Goal: Navigation & Orientation: Find specific page/section

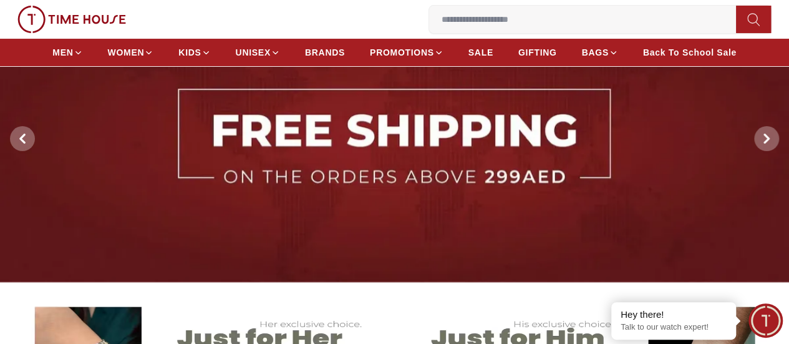
scroll to position [95, 0]
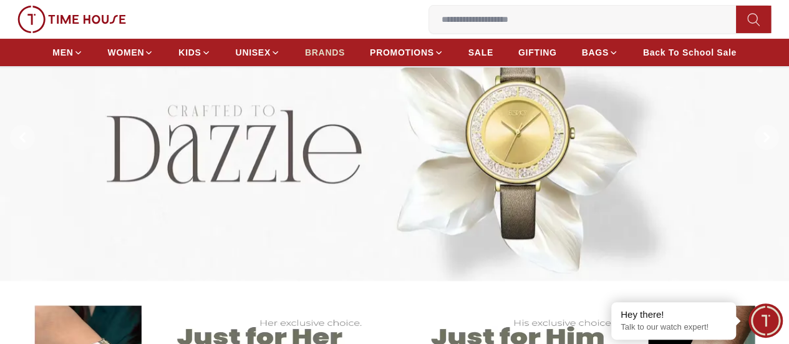
click at [345, 57] on span "BRANDS" at bounding box center [325, 52] width 40 height 12
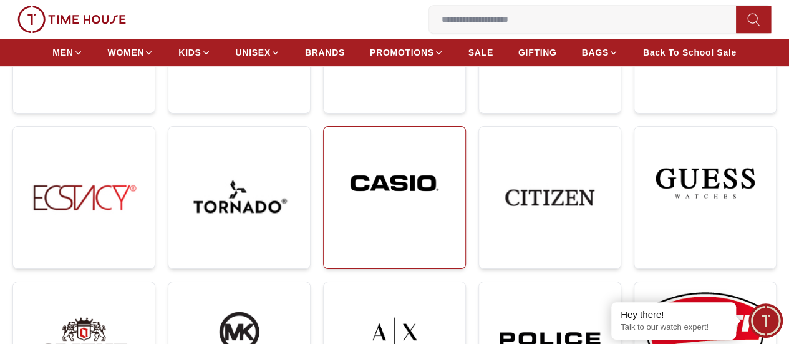
scroll to position [280, 0]
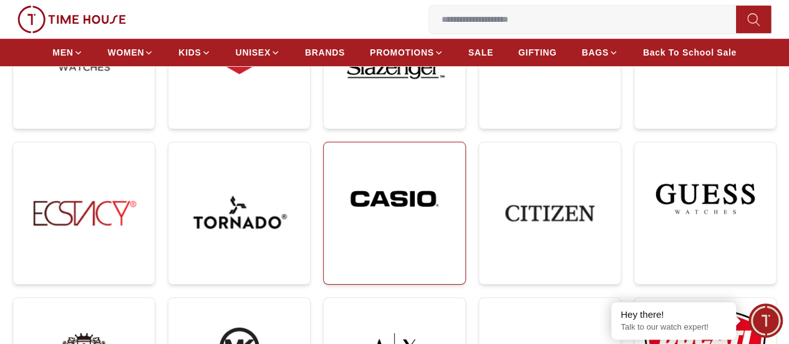
click at [334, 152] on img at bounding box center [395, 198] width 122 height 93
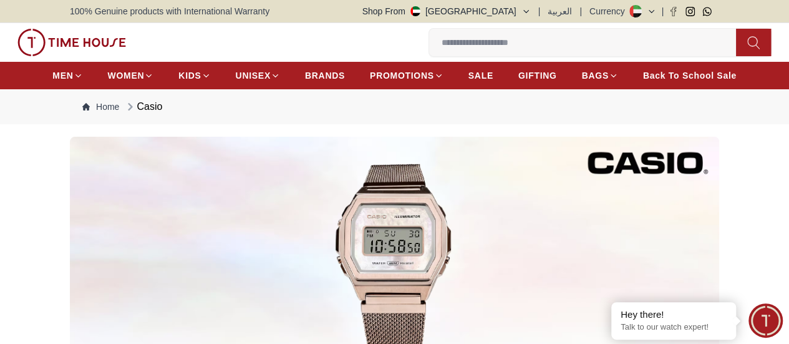
click at [523, 11] on button "Shop From [GEOGRAPHIC_DATA]" at bounding box center [446, 11] width 168 height 12
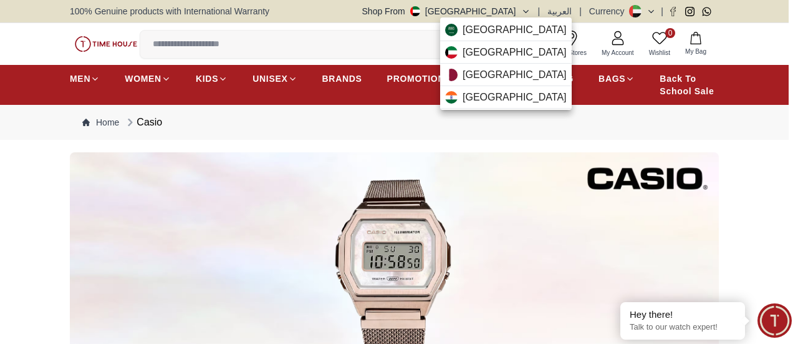
click at [29, 150] on div at bounding box center [399, 172] width 798 height 344
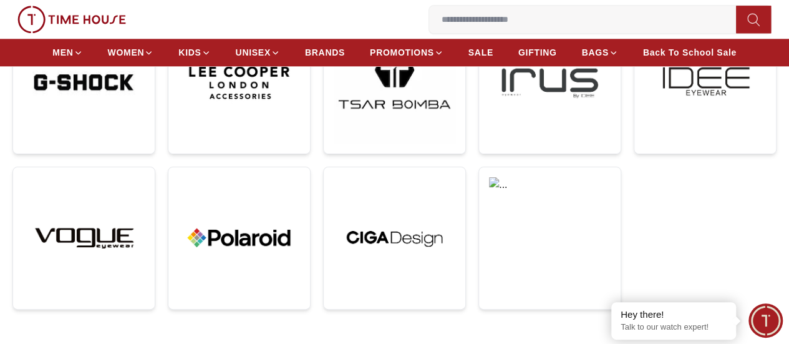
scroll to position [823, 0]
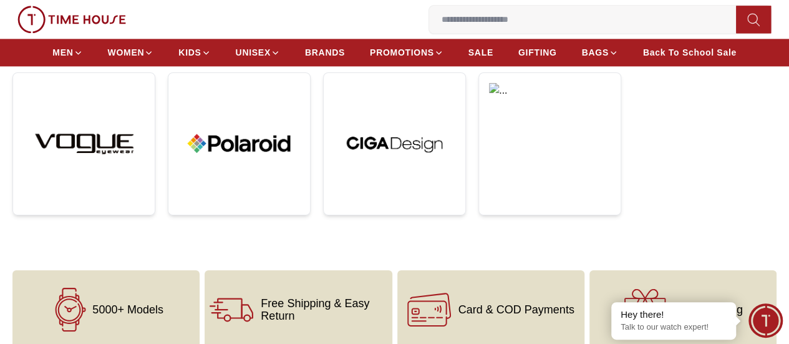
click at [0, 0] on span "Our Stores" at bounding box center [0, 0] width 0 height 0
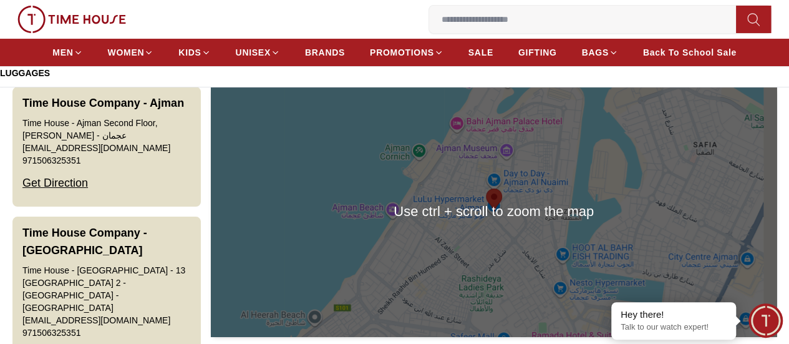
scroll to position [70, 0]
